Goal: Task Accomplishment & Management: Complete application form

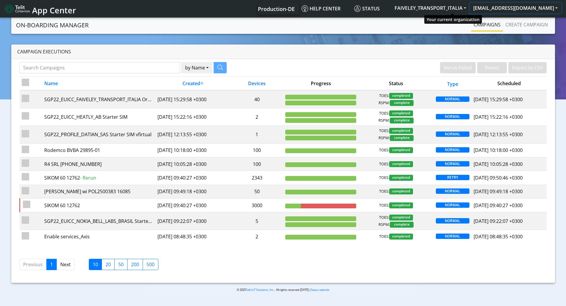
click at [520, 7] on button "[EMAIL_ADDRESS][DOMAIN_NAME]" at bounding box center [515, 8] width 91 height 11
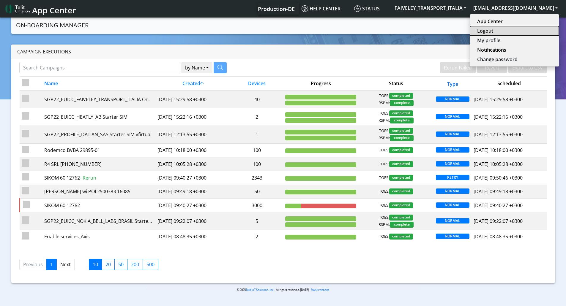
click at [507, 30] on button "Logout" at bounding box center [514, 31] width 89 height 10
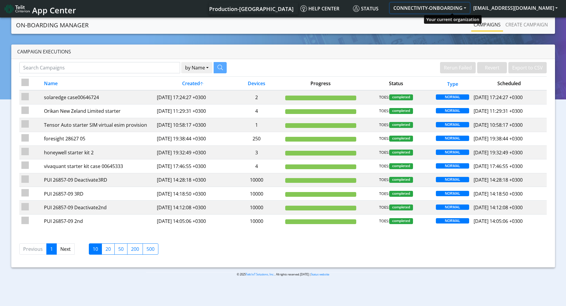
click at [459, 9] on button "CONNECTIVITY-ONBOARDING" at bounding box center [430, 8] width 80 height 11
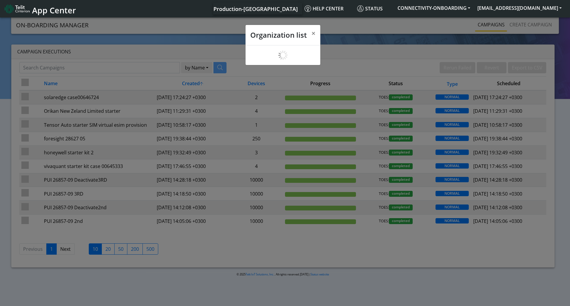
scroll to position [2, 0]
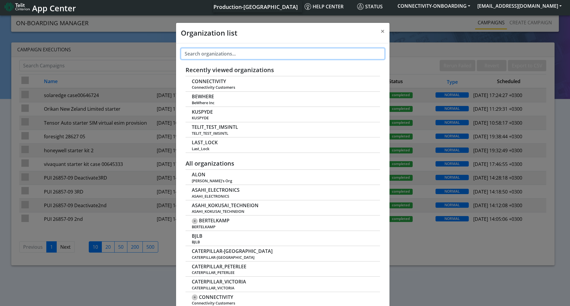
click at [246, 59] on input "text" at bounding box center [283, 53] width 204 height 11
paste input "TAG_N_TRAC"
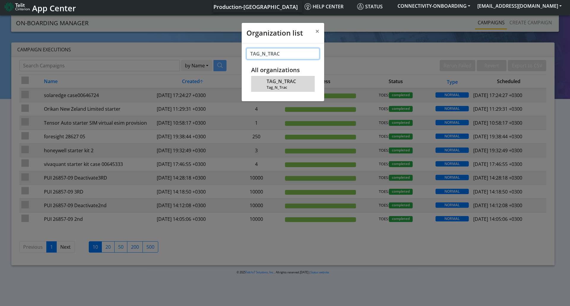
type input "TAG_N_TRAC"
click at [280, 84] on span "TAG_N_TRAC" at bounding box center [281, 82] width 29 height 6
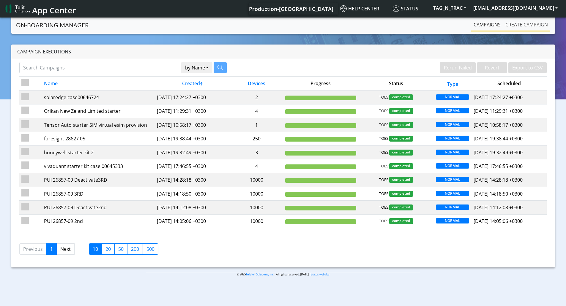
click at [509, 21] on link "Create campaign" at bounding box center [526, 25] width 47 height 12
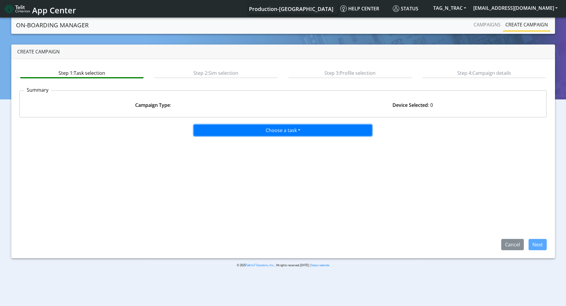
click at [244, 129] on button "Choose a task" at bounding box center [283, 130] width 178 height 11
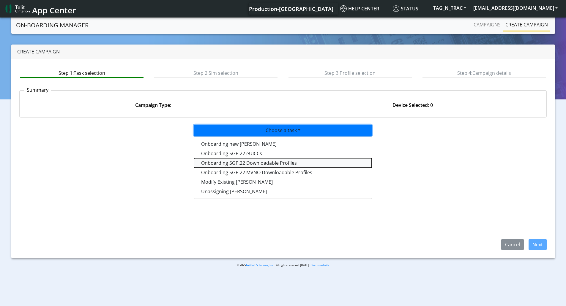
click at [234, 164] on tasksgp22profile-dropdown "Onboarding SGP.22 Downloadable Profiles" at bounding box center [283, 163] width 178 height 10
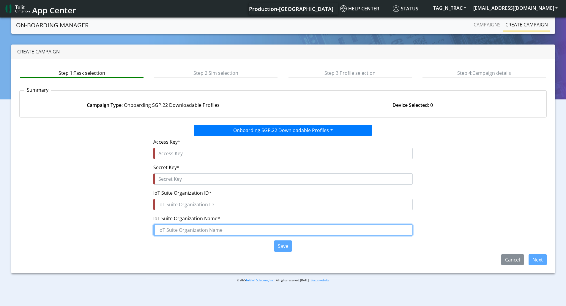
click at [181, 232] on input "text" at bounding box center [282, 230] width 259 height 11
paste input "TAG_N_TRAC"
type input "TAG_N_TRAC"
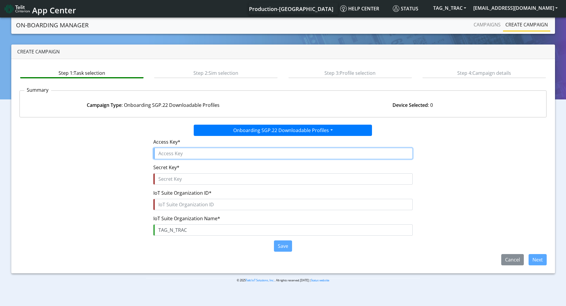
click at [171, 151] on input "text" at bounding box center [282, 153] width 259 height 11
paste input "bbilfj2A4EO2AbifYATD"
type input "bbilfj2A4EO2AbifYATD"
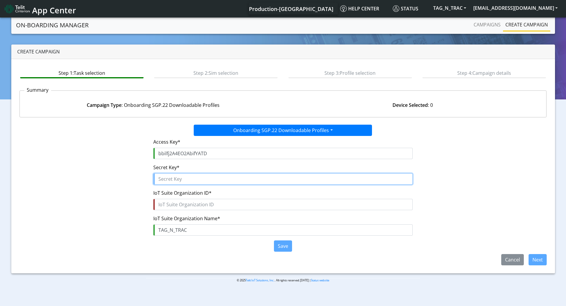
click at [164, 179] on input "text" at bounding box center [282, 178] width 259 height 11
paste input "VAdshlmyqWIssoMCLhQG1QKCJPyBnrU4Go$VrKWj"
type input "VAdshlmyqWIssoMCLhQG1QKCJPyBnrU4Go$VrKWj"
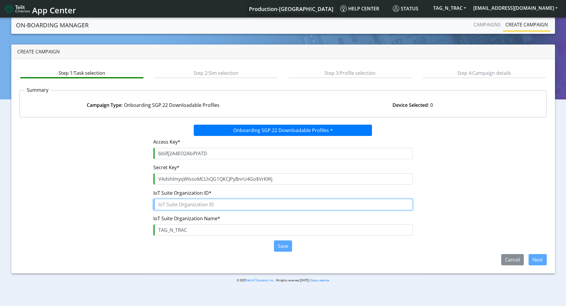
click at [162, 209] on input "text" at bounding box center [282, 204] width 259 height 11
paste input "fc875df4-67d5-4921-bbb3-21a58d0293fd"
type input "fc875df4-67d5-4921-bbb3-21a58d0293fd"
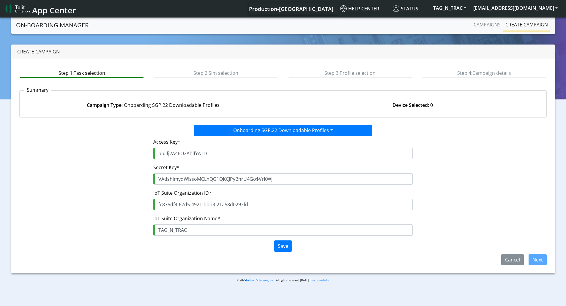
click at [286, 253] on form "Access Key* bbilfj2A4EO2AbifYATD Secret Key* VAdshlmyqWIssoMCLhQG1QKCJPyBnrU4Go…" at bounding box center [282, 195] width 259 height 118
click at [287, 246] on button "Save" at bounding box center [283, 246] width 18 height 11
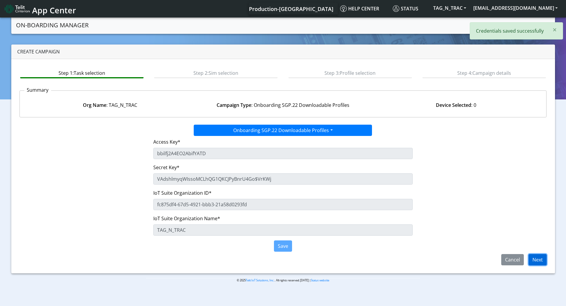
click at [538, 262] on button "Next" at bounding box center [537, 259] width 18 height 11
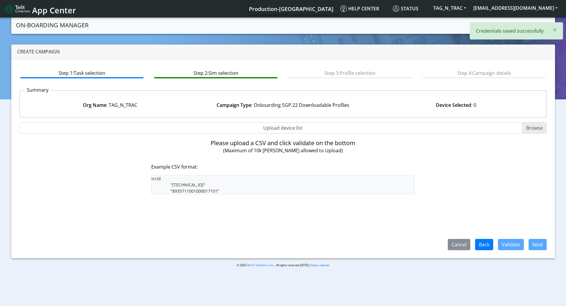
click at [279, 127] on input "Upload device list" at bounding box center [282, 127] width 527 height 11
type input "C:\fakepath\SGP Onboarding CSV.csv"
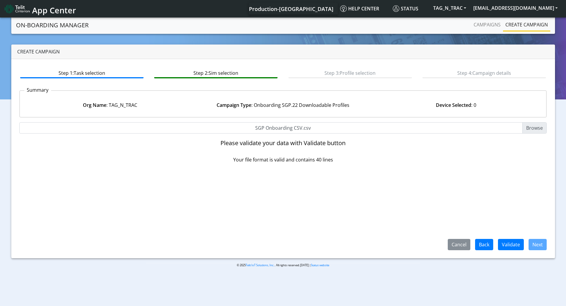
click at [278, 128] on input "SGP Onboarding CSV.csv" at bounding box center [282, 127] width 527 height 11
type input "C:\fakepath\onboarding CSV.csv"
click at [510, 240] on button "Validate" at bounding box center [511, 244] width 26 height 11
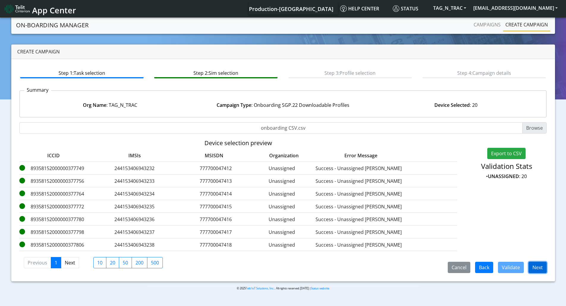
click at [538, 264] on button "Next" at bounding box center [537, 267] width 18 height 11
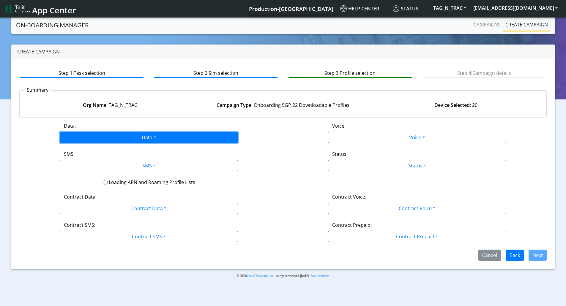
click at [161, 136] on button "Data" at bounding box center [149, 137] width 178 height 11
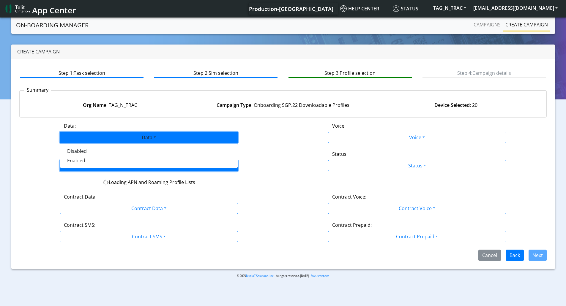
click at [113, 169] on button "SMS" at bounding box center [149, 165] width 178 height 11
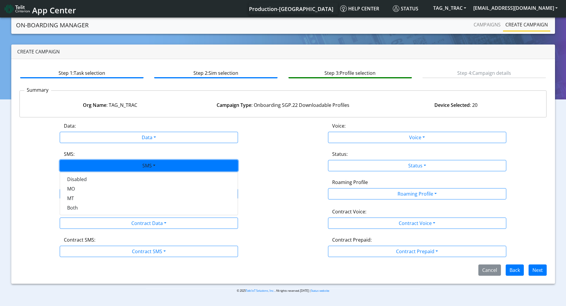
click at [110, 161] on button "SMS" at bounding box center [149, 165] width 178 height 11
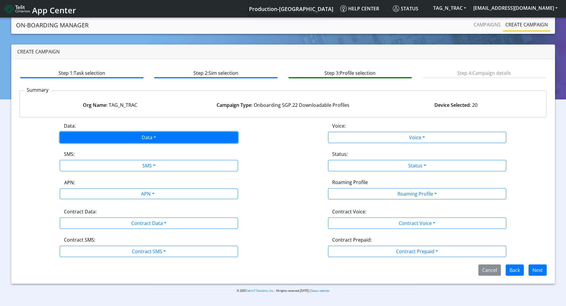
click at [101, 140] on button "Data" at bounding box center [149, 137] width 178 height 11
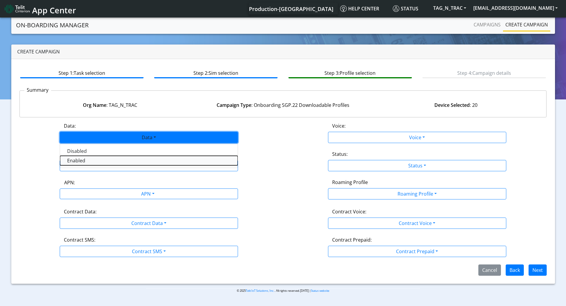
click at [91, 159] on button "Enabled" at bounding box center [149, 161] width 178 height 10
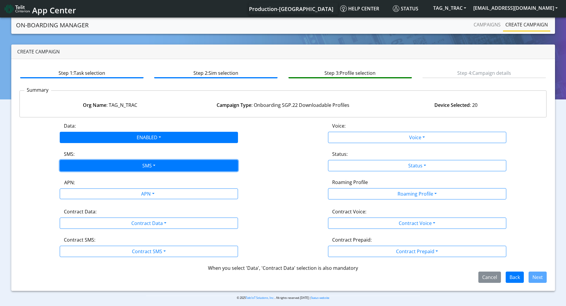
click at [95, 168] on button "SMS" at bounding box center [149, 165] width 178 height 11
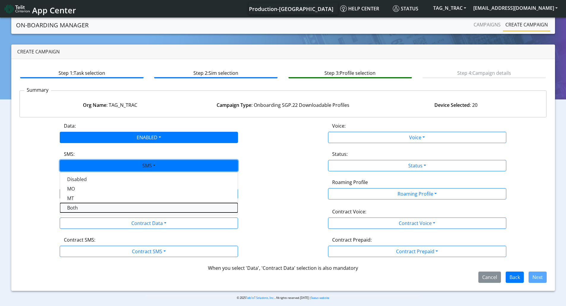
drag, startPoint x: 80, startPoint y: 208, endPoint x: 83, endPoint y: 200, distance: 8.4
click at [80, 208] on button "Both" at bounding box center [149, 208] width 178 height 10
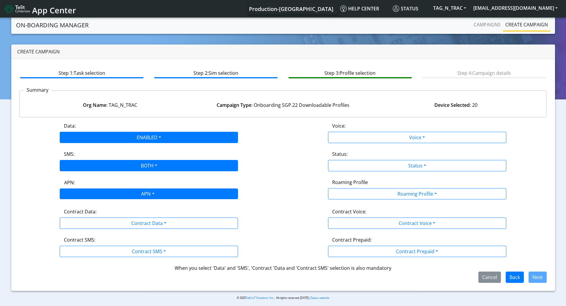
click at [83, 195] on div "APN" at bounding box center [147, 195] width 188 height 12
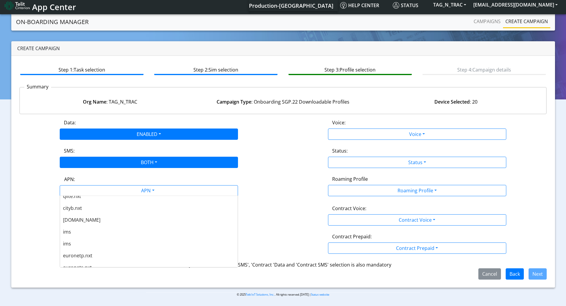
scroll to position [208, 0]
click at [83, 220] on span "nxt23.net" at bounding box center [81, 219] width 37 height 7
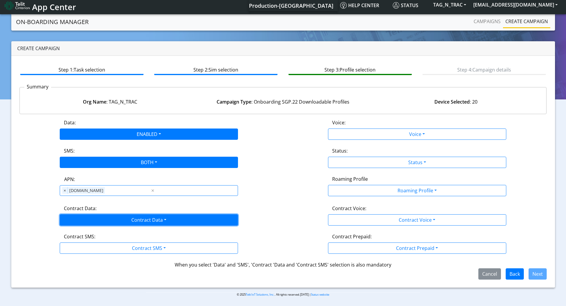
drag, startPoint x: 83, startPoint y: 217, endPoint x: 81, endPoint y: 236, distance: 19.4
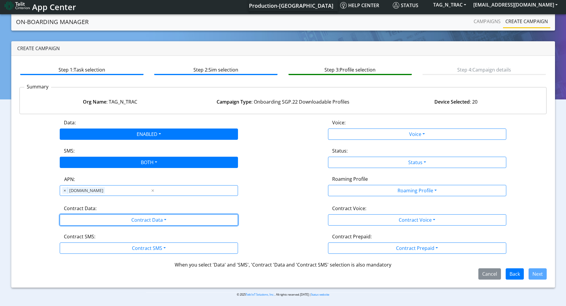
click at [83, 217] on button "Contract Data" at bounding box center [149, 219] width 178 height 11
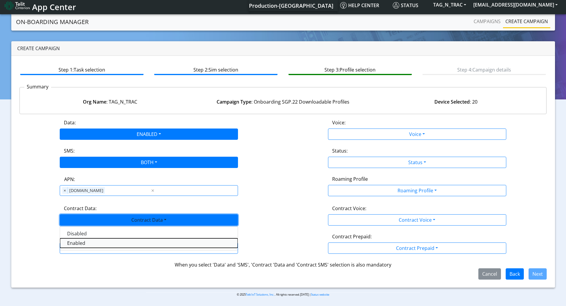
click at [79, 242] on Dataenabled-dropdown "Enabled" at bounding box center [149, 243] width 178 height 10
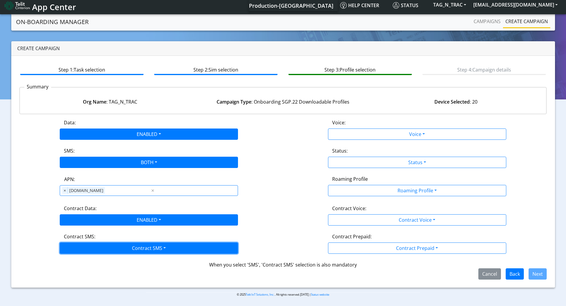
click at [79, 244] on button "Contract SMS" at bounding box center [149, 248] width 178 height 11
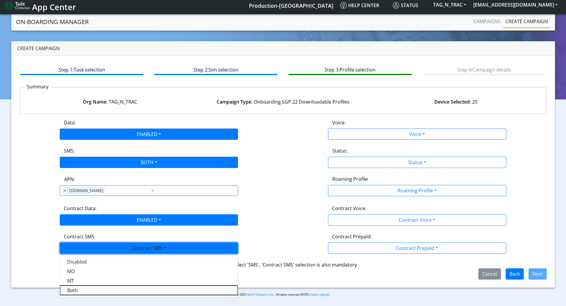
click at [79, 288] on SMSboth-dropdown "Both" at bounding box center [149, 291] width 178 height 10
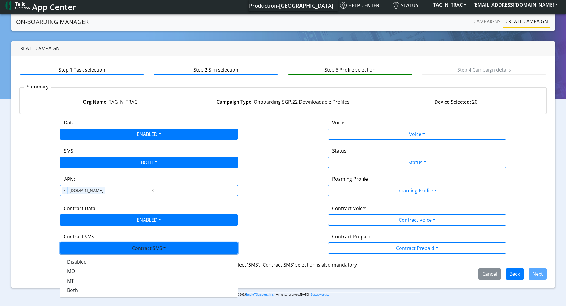
scroll to position [2, 0]
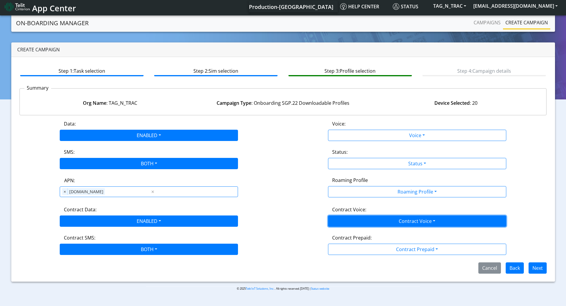
click at [362, 224] on button "Contract Voice" at bounding box center [417, 221] width 178 height 11
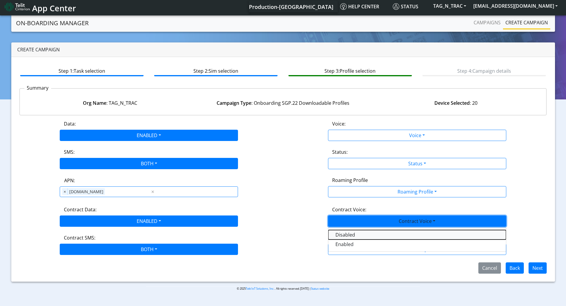
click at [343, 233] on Voicedisabled-dropdown "Disabled" at bounding box center [417, 235] width 178 height 10
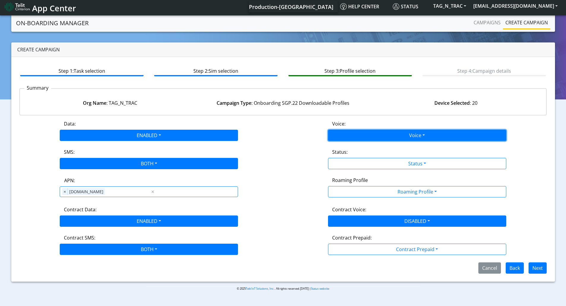
click at [342, 136] on button "Voice" at bounding box center [417, 135] width 178 height 11
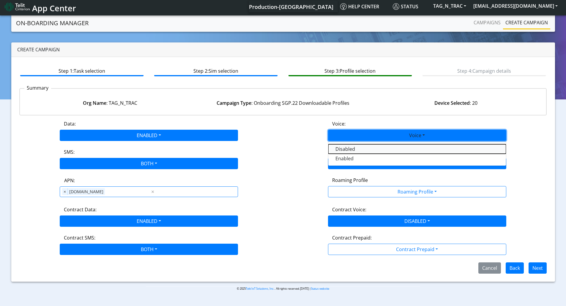
drag, startPoint x: 339, startPoint y: 146, endPoint x: 344, endPoint y: 162, distance: 16.6
click at [339, 147] on button "Disabled" at bounding box center [417, 149] width 178 height 10
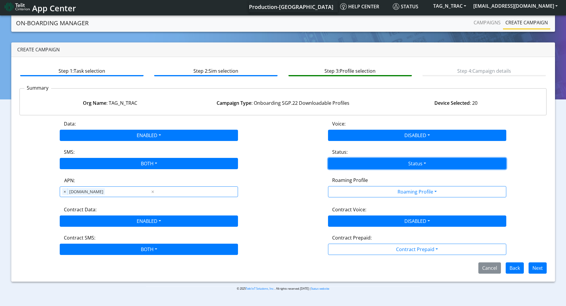
click at [344, 164] on button "Status" at bounding box center [417, 163] width 178 height 11
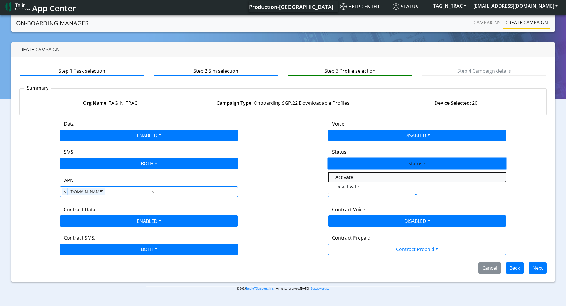
click at [344, 176] on button "Activate" at bounding box center [417, 178] width 178 height 10
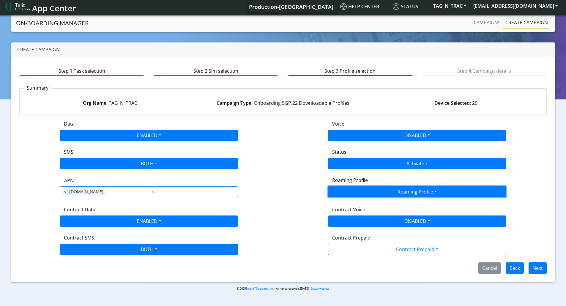
click at [363, 191] on button "Roaming Profile" at bounding box center [417, 191] width 178 height 11
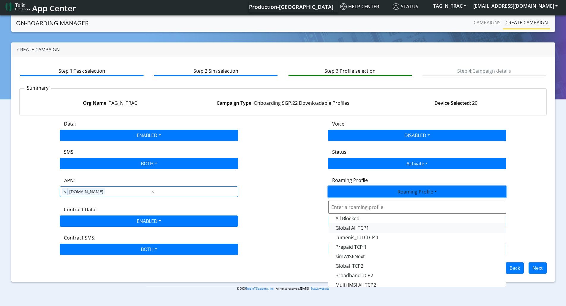
scroll to position [157, 0]
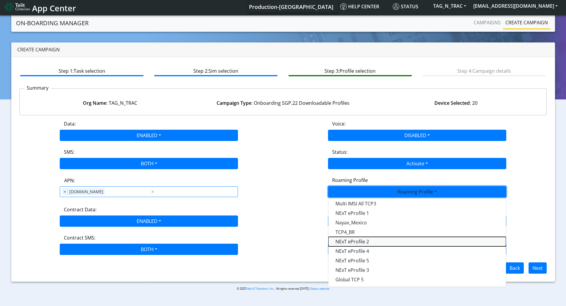
click at [371, 241] on Profile-dropdown "NExT eProfile 2" at bounding box center [417, 242] width 178 height 10
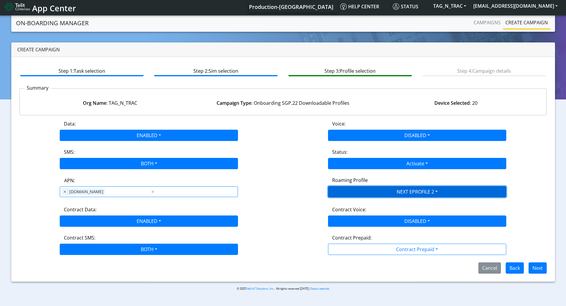
click at [383, 193] on button "NEXT EPROFILE 2" at bounding box center [417, 191] width 178 height 11
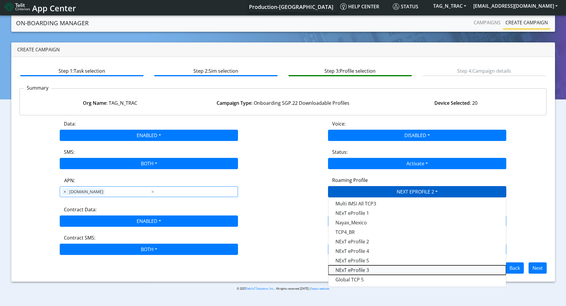
click at [371, 268] on Profile-dropdown "NExT eProfile 3" at bounding box center [417, 270] width 178 height 10
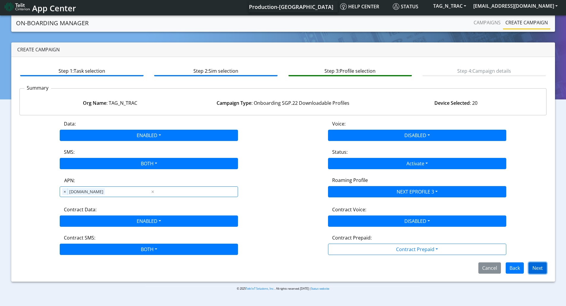
click at [541, 269] on button "Next" at bounding box center [537, 268] width 18 height 11
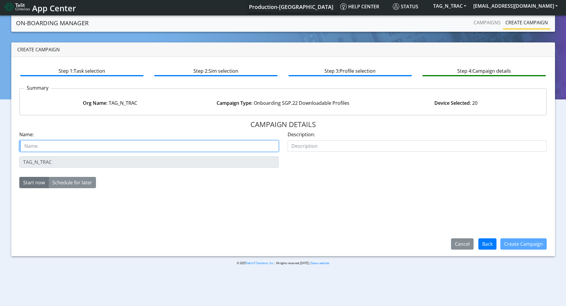
click at [36, 145] on input "text" at bounding box center [148, 145] width 259 height 11
paste input "TAG_N_TRAC"
type input "TAG_N_TRAC Starter SIM"
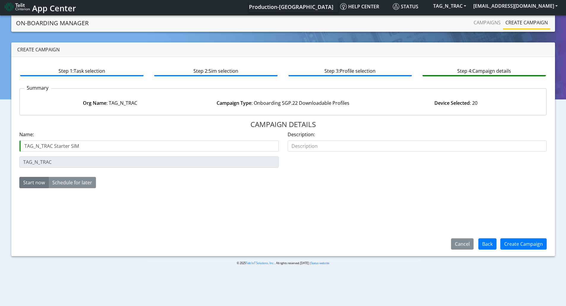
drag, startPoint x: 521, startPoint y: 251, endPoint x: 521, endPoint y: 247, distance: 3.9
click at [521, 251] on div "Create Campaign" at bounding box center [523, 243] width 54 height 15
click at [519, 241] on button "Create Campaign" at bounding box center [523, 243] width 46 height 11
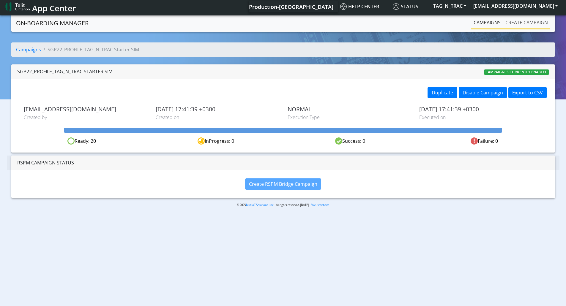
click at [528, 23] on link "Create campaign" at bounding box center [526, 23] width 47 height 12
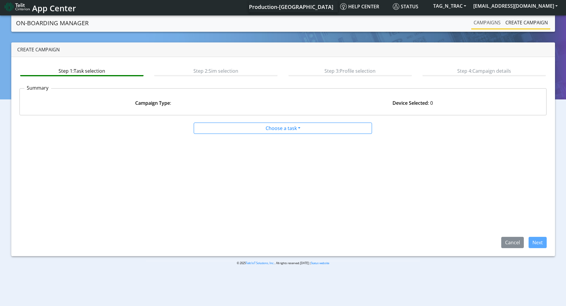
click at [494, 23] on link "Campaigns" at bounding box center [487, 23] width 32 height 12
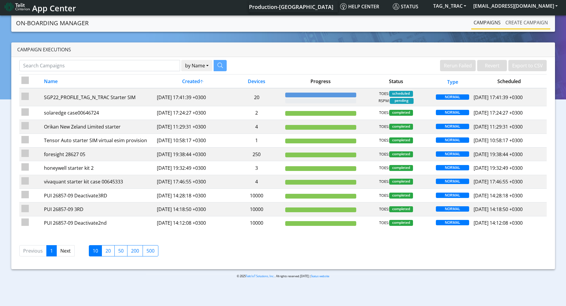
click at [525, 28] on link "Create campaign" at bounding box center [526, 23] width 47 height 12
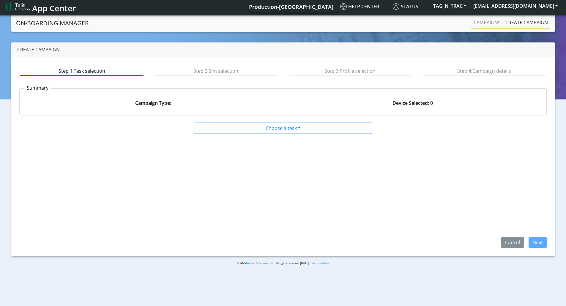
click at [496, 29] on li "Campaigns" at bounding box center [487, 23] width 32 height 13
click at [489, 25] on link "Campaigns" at bounding box center [487, 23] width 32 height 12
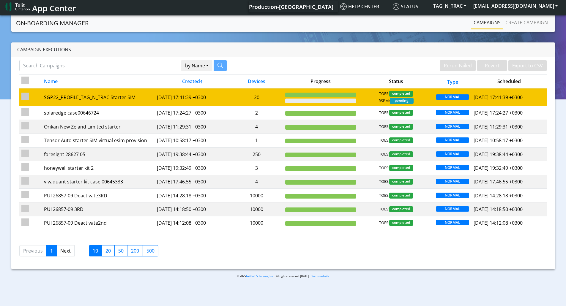
click at [254, 98] on td "20" at bounding box center [256, 97] width 53 height 18
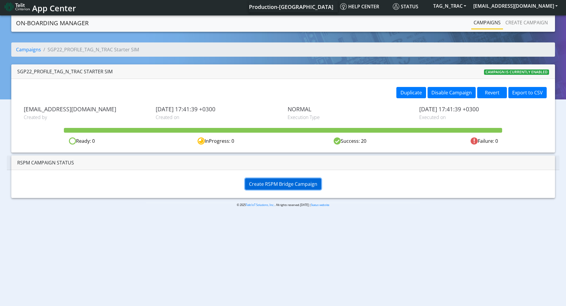
click at [276, 183] on span "Create RSPM Bridge Campaign" at bounding box center [283, 184] width 68 height 7
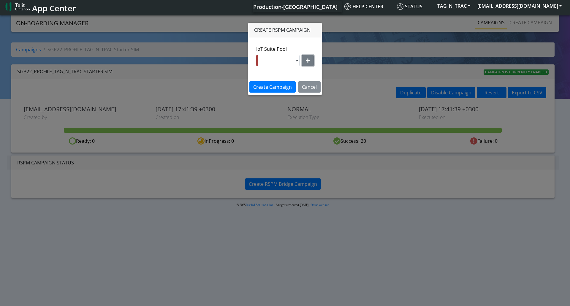
click at [313, 64] on button "button" at bounding box center [308, 60] width 12 height 11
click at [276, 64] on select "nxt17.ue s.test nxt17.net nxt20.net nxt20b.net nxt20c.net nxt20p.net nxt20v.net…" at bounding box center [285, 60] width 57 height 11
select select "95cc19b0-964e-11ed-b84f-001f716592bc"
click at [257, 55] on select "nxt17.ue s.test nxt17.net nxt20.net nxt20b.net nxt20c.net nxt20p.net nxt20v.net…" at bounding box center [285, 60] width 57 height 11
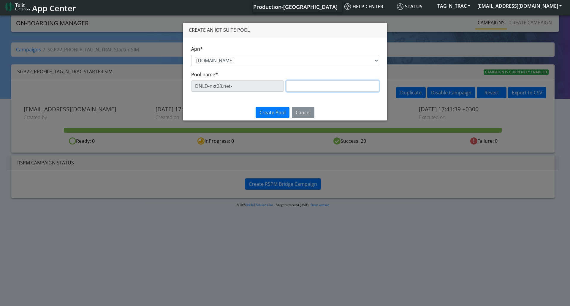
click at [295, 89] on input "text" at bounding box center [332, 85] width 93 height 11
paste input "eProfile 3"
type input "eProfile 3"
click at [276, 111] on span "Create Pool" at bounding box center [273, 112] width 26 height 7
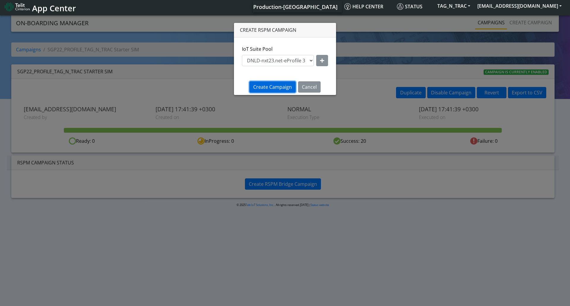
click at [283, 88] on span "Create Campaign" at bounding box center [272, 87] width 39 height 7
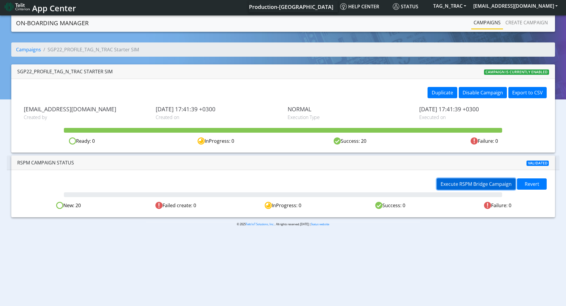
click at [472, 188] on button "Execute RSPM Bridge Campaign" at bounding box center [476, 183] width 79 height 11
